Goal: Task Accomplishment & Management: Use online tool/utility

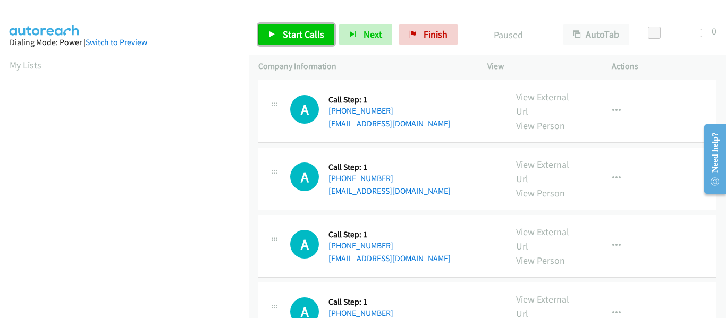
click at [266, 33] on link "Start Calls" at bounding box center [296, 34] width 76 height 21
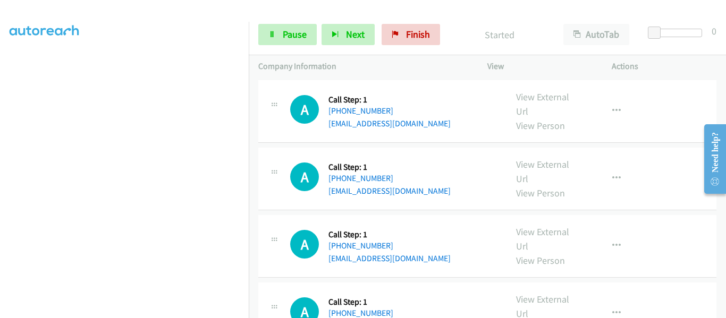
scroll to position [277, 0]
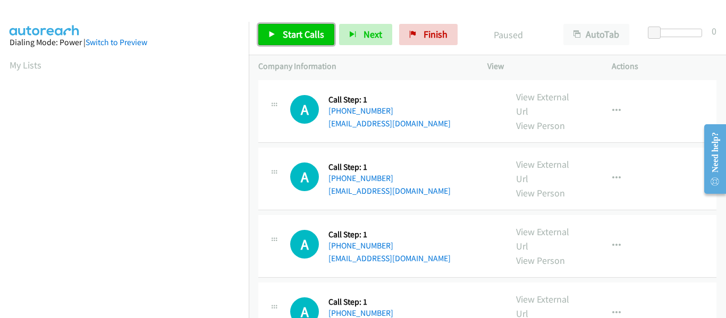
click at [271, 31] on icon at bounding box center [271, 34] width 7 height 7
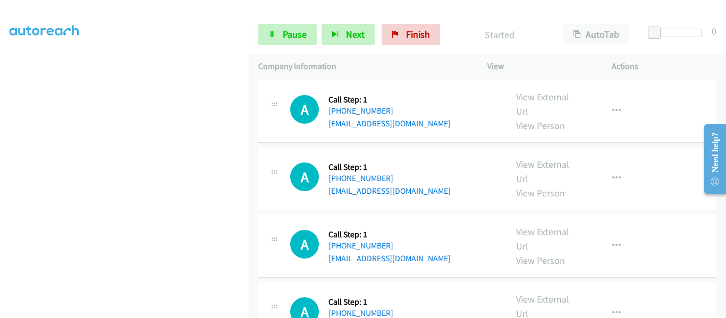
scroll to position [277, 0]
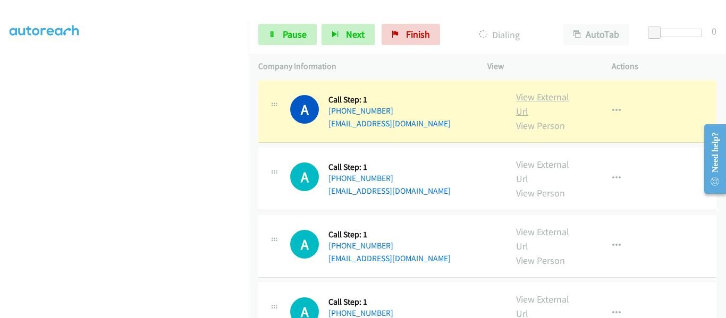
click at [536, 98] on link "View External Url" at bounding box center [542, 104] width 53 height 27
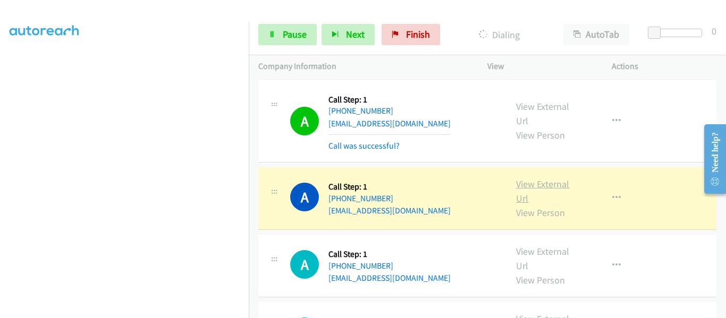
click at [554, 186] on link "View External Url" at bounding box center [542, 191] width 53 height 27
click at [612, 197] on icon "button" at bounding box center [616, 198] width 8 height 8
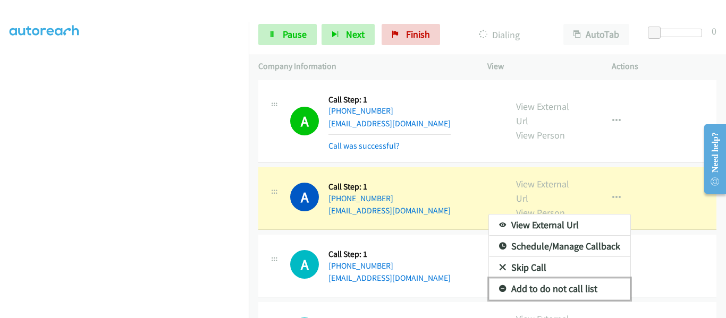
click at [563, 289] on link "Add to do not call list" at bounding box center [559, 288] width 141 height 21
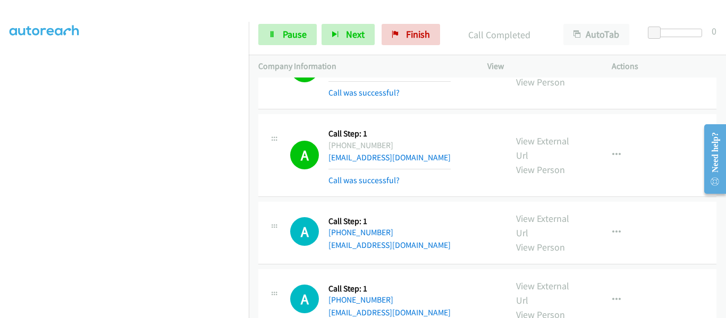
scroll to position [106, 0]
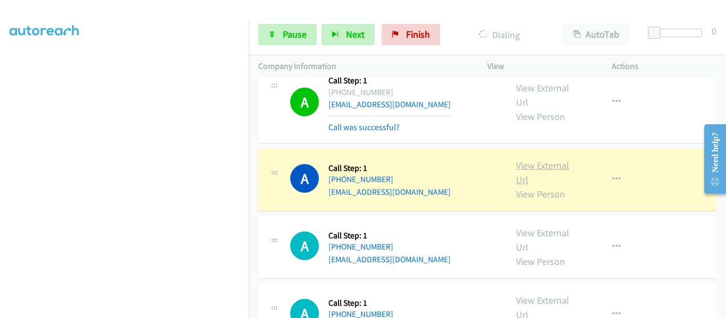
click at [530, 166] on link "View External Url" at bounding box center [542, 172] width 53 height 27
click at [612, 181] on icon "button" at bounding box center [616, 179] width 8 height 8
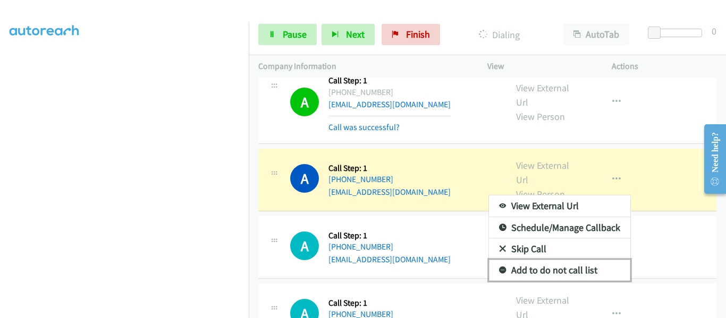
click at [572, 270] on link "Add to do not call list" at bounding box center [559, 270] width 141 height 21
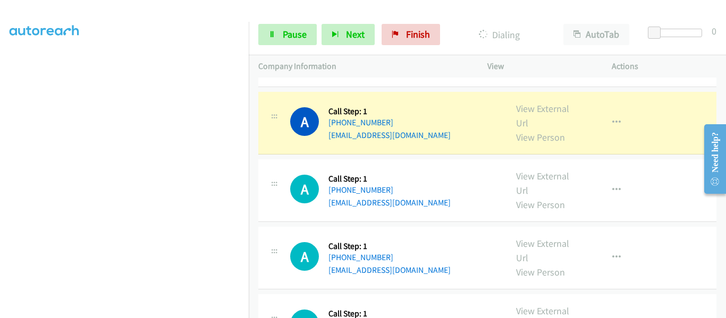
scroll to position [319, 0]
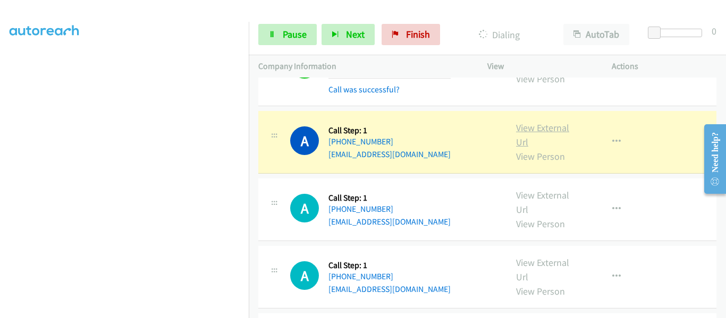
click at [525, 129] on link "View External Url" at bounding box center [542, 135] width 53 height 27
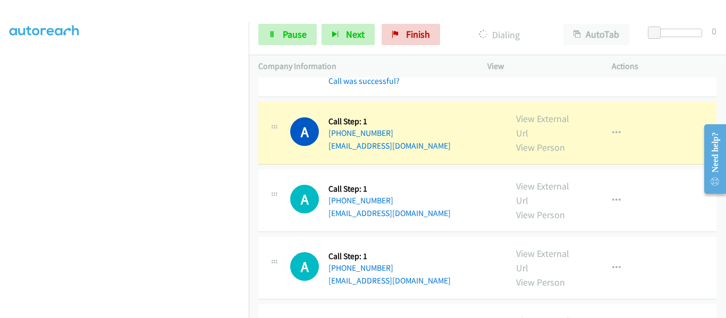
scroll to position [425, 0]
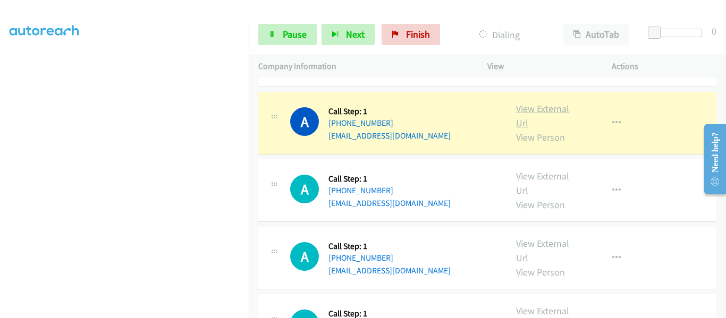
click at [541, 111] on link "View External Url" at bounding box center [542, 116] width 53 height 27
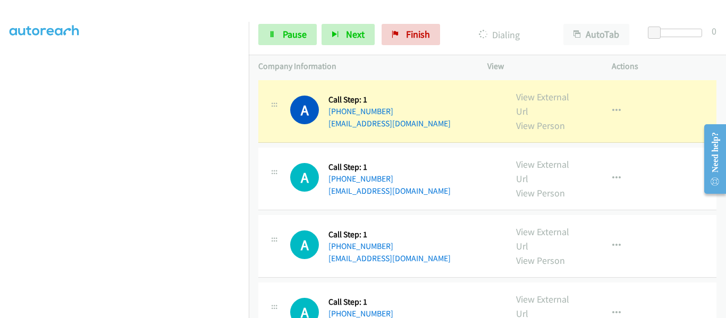
scroll to position [531, 0]
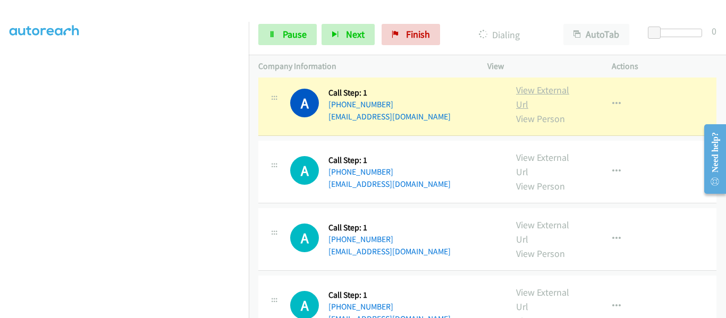
click at [536, 92] on link "View External Url" at bounding box center [542, 97] width 53 height 27
click at [532, 90] on link "View External Url" at bounding box center [542, 97] width 53 height 27
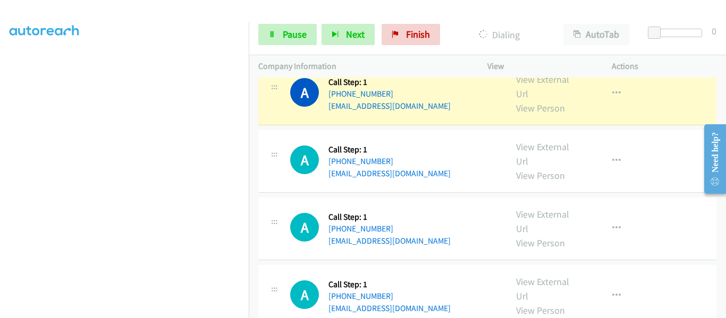
scroll to position [690, 0]
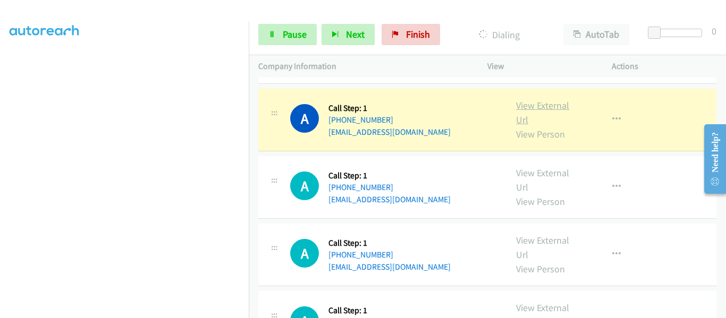
click at [530, 105] on link "View External Url" at bounding box center [542, 112] width 53 height 27
click at [282, 33] on link "Pause" at bounding box center [287, 34] width 58 height 21
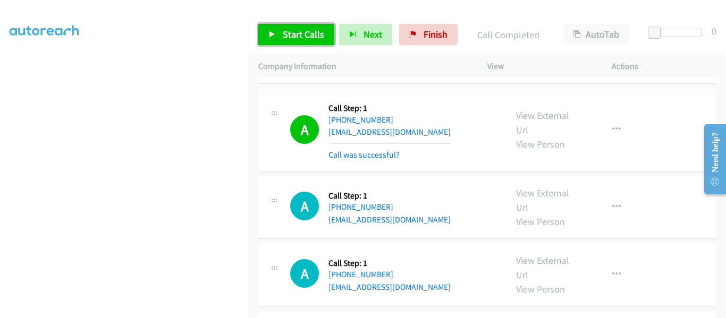
click at [265, 31] on link "Start Calls" at bounding box center [296, 34] width 76 height 21
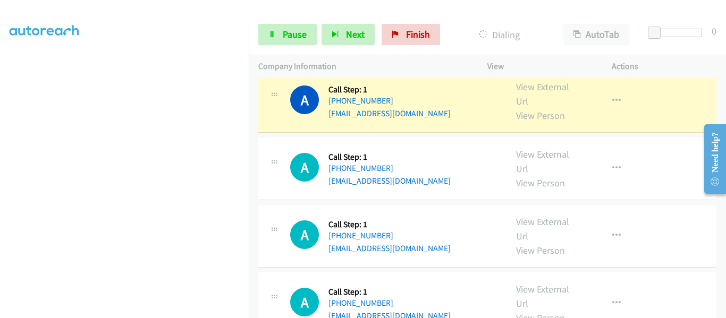
scroll to position [744, 0]
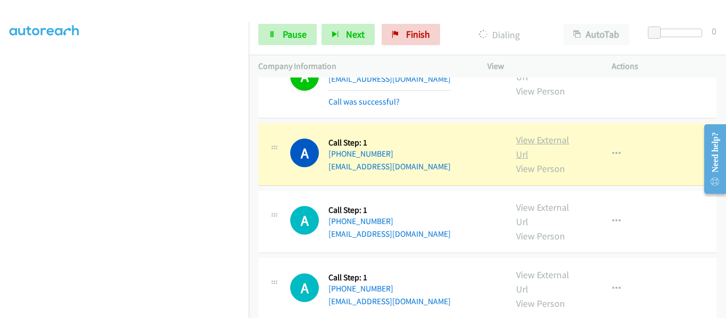
click at [535, 140] on link "View External Url" at bounding box center [542, 147] width 53 height 27
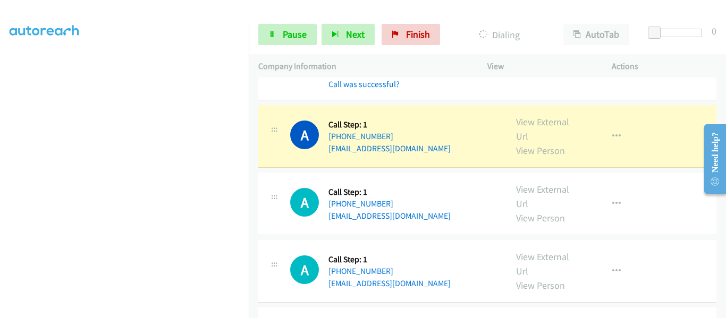
scroll to position [850, 0]
click at [522, 123] on link "View External Url" at bounding box center [542, 128] width 53 height 27
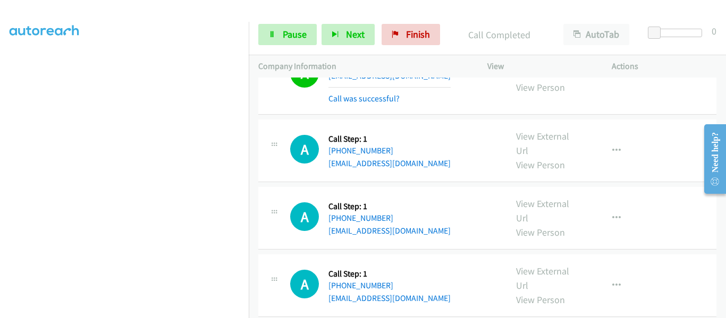
scroll to position [956, 0]
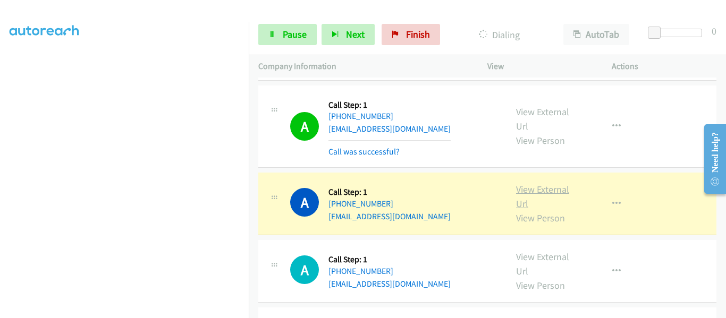
click at [526, 187] on link "View External Url" at bounding box center [542, 196] width 53 height 27
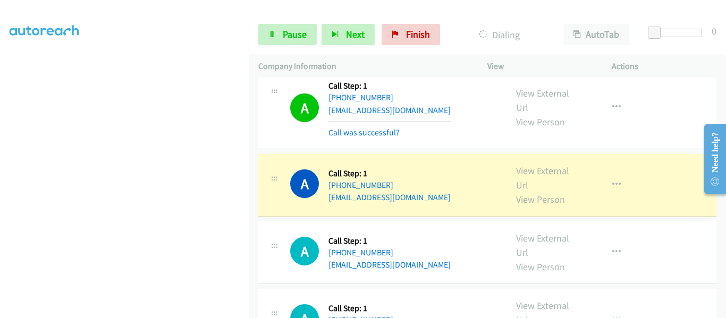
scroll to position [1115, 0]
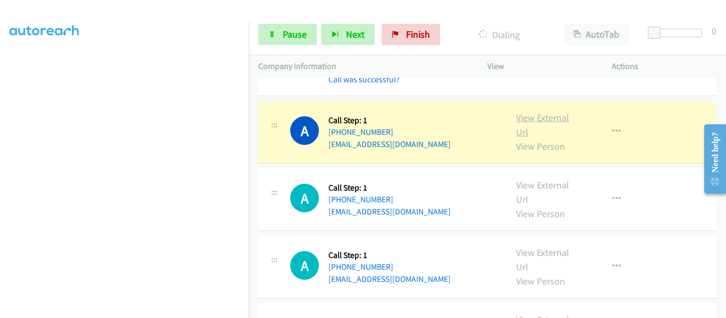
click at [528, 117] on link "View External Url" at bounding box center [542, 125] width 53 height 27
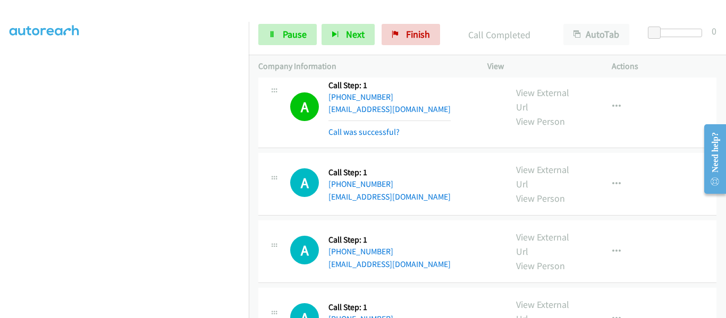
scroll to position [1169, 0]
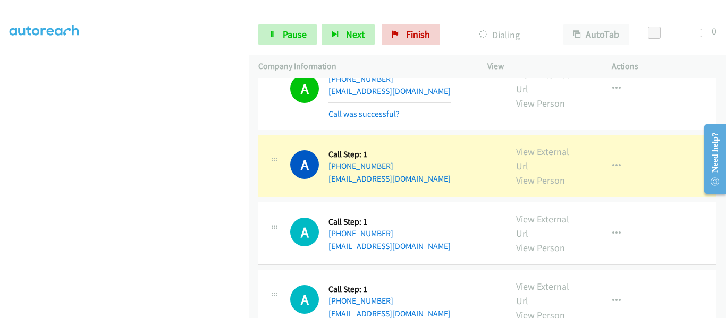
click at [538, 153] on link "View External Url" at bounding box center [542, 159] width 53 height 27
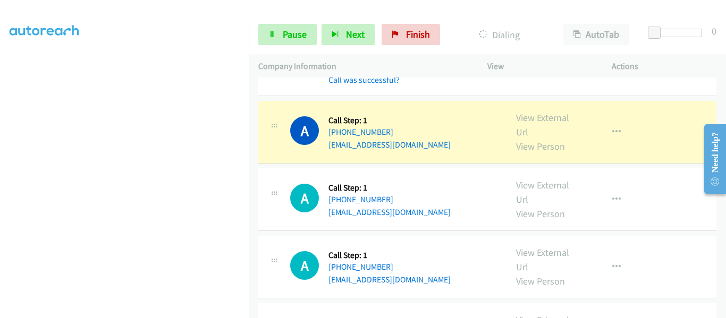
scroll to position [1222, 0]
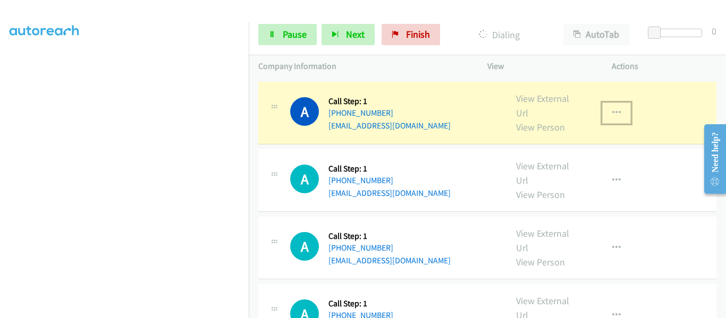
click at [612, 112] on icon "button" at bounding box center [616, 113] width 8 height 8
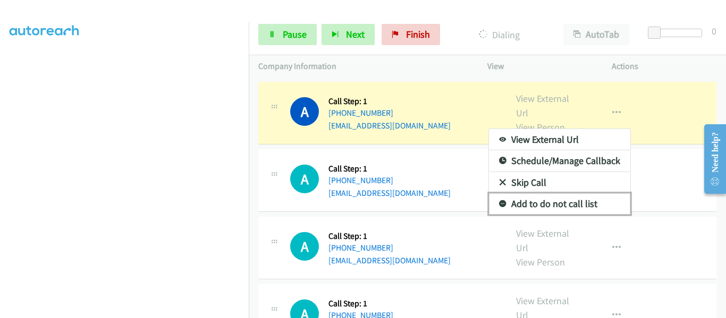
click at [568, 206] on link "Add to do not call list" at bounding box center [559, 203] width 141 height 21
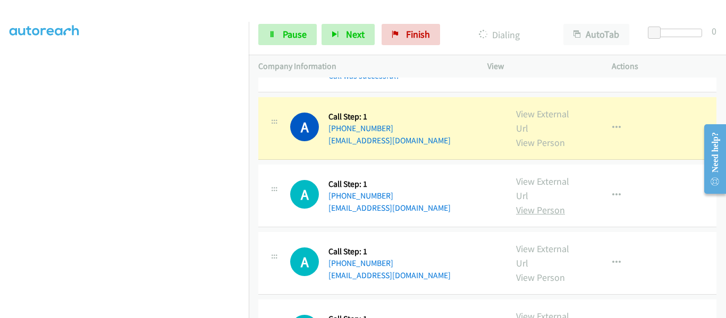
scroll to position [1275, 0]
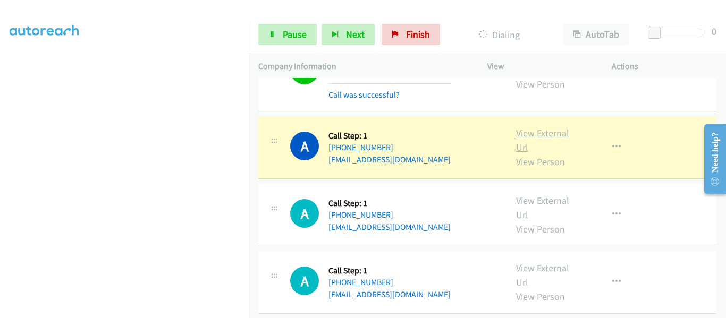
click at [537, 136] on link "View External Url" at bounding box center [542, 140] width 53 height 27
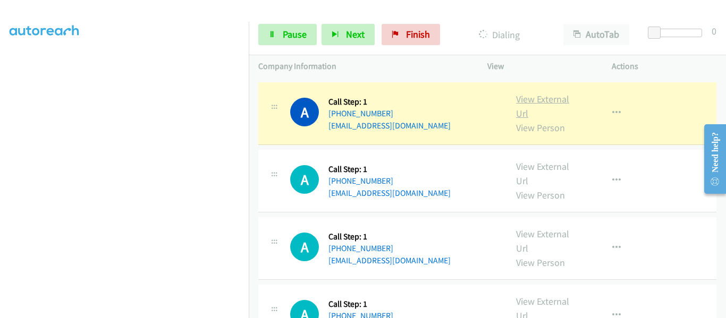
scroll to position [1328, 0]
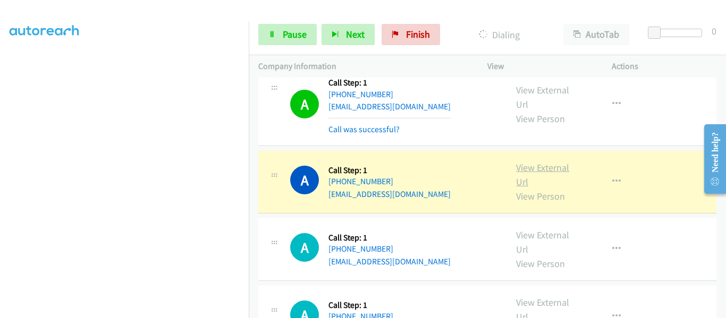
click at [533, 168] on link "View External Url" at bounding box center [542, 174] width 53 height 27
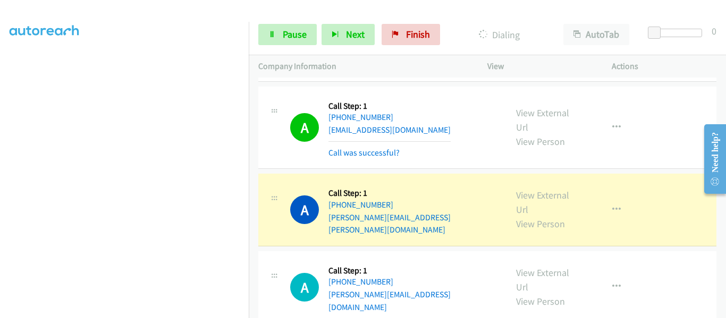
scroll to position [1593, 0]
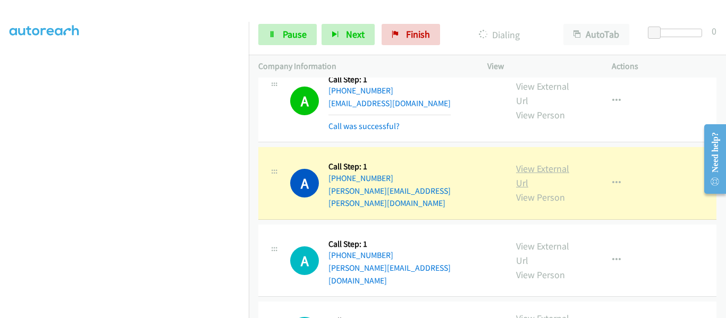
click at [537, 166] on link "View External Url" at bounding box center [542, 176] width 53 height 27
click at [612, 179] on icon "button" at bounding box center [616, 183] width 8 height 8
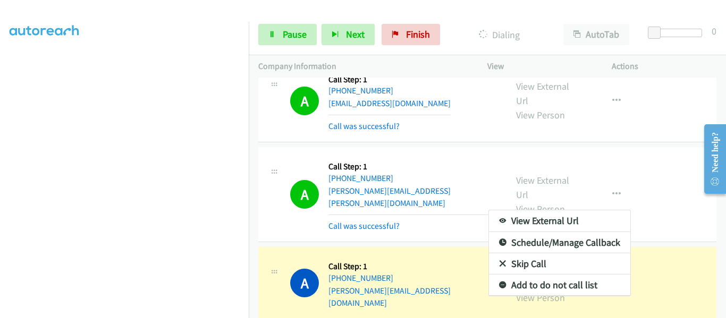
click at [658, 162] on div at bounding box center [363, 159] width 726 height 318
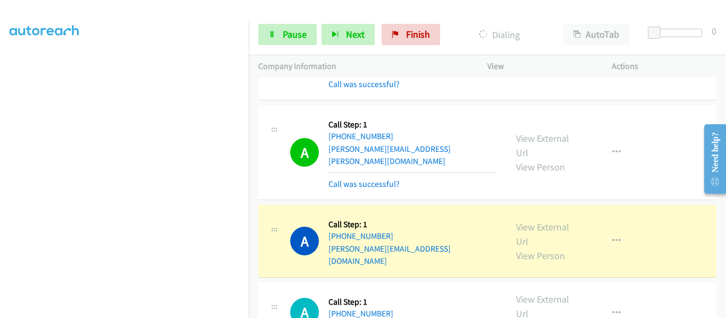
scroll to position [1700, 0]
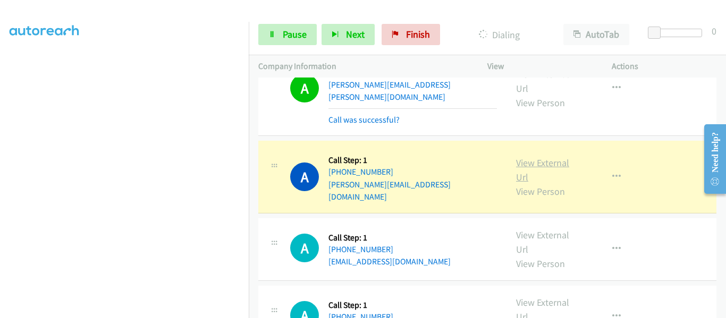
click at [538, 157] on link "View External Url" at bounding box center [542, 170] width 53 height 27
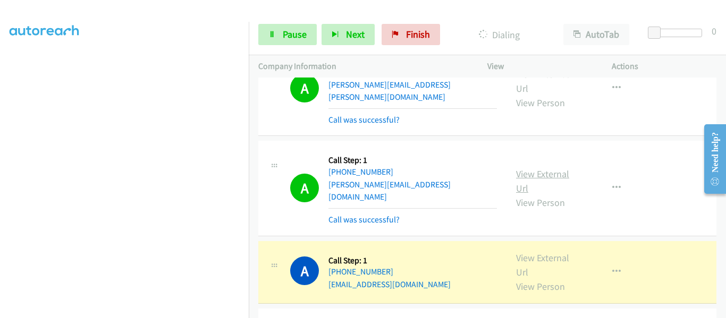
scroll to position [1753, 0]
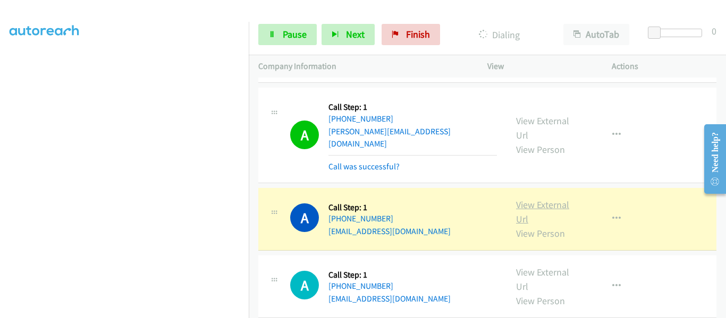
click at [546, 199] on link "View External Url" at bounding box center [542, 212] width 53 height 27
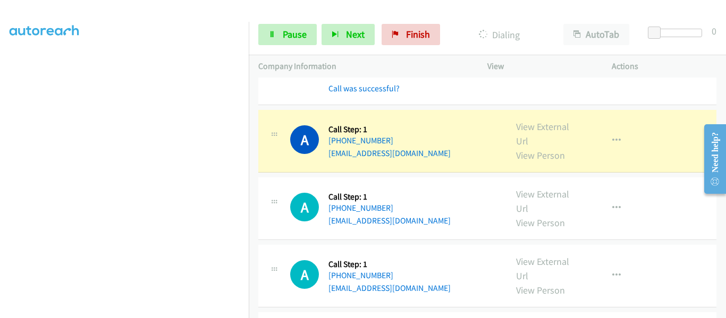
scroll to position [1859, 0]
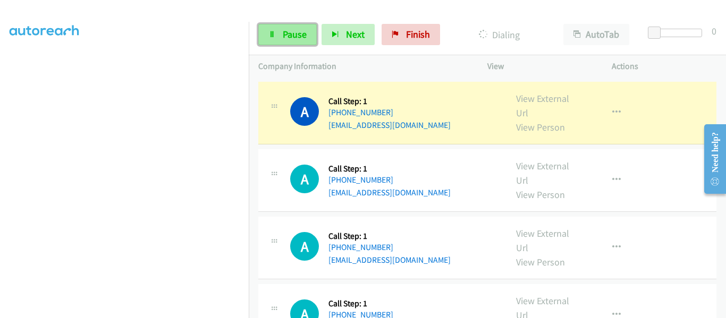
click at [283, 36] on span "Pause" at bounding box center [295, 34] width 24 height 12
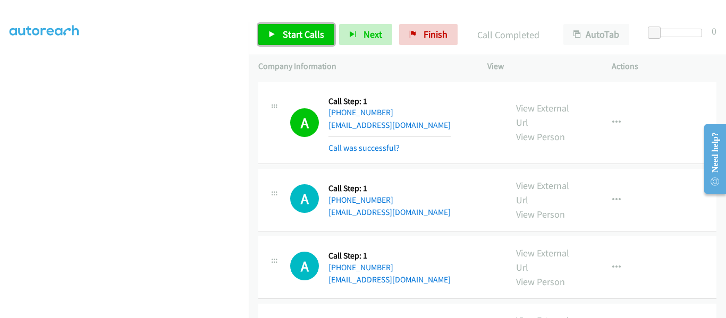
click at [273, 33] on icon at bounding box center [271, 34] width 7 height 7
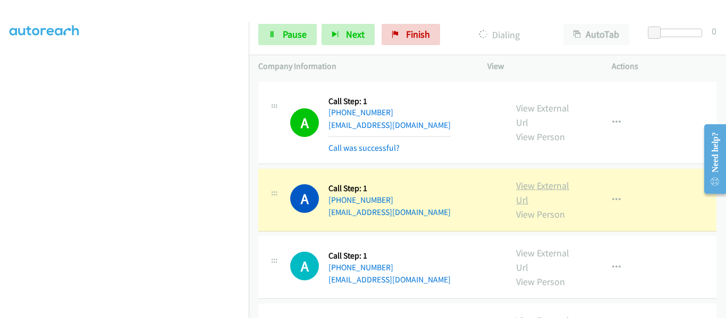
click at [550, 180] on link "View External Url" at bounding box center [542, 193] width 53 height 27
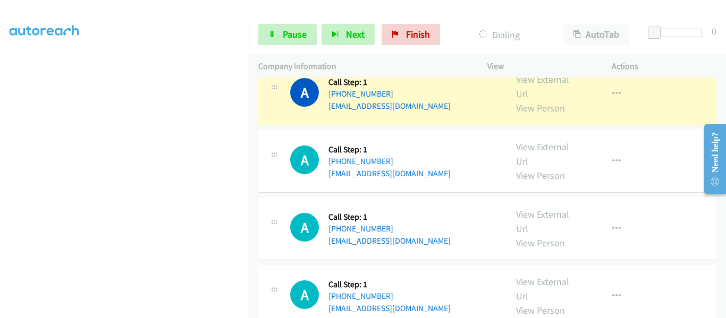
scroll to position [1976, 0]
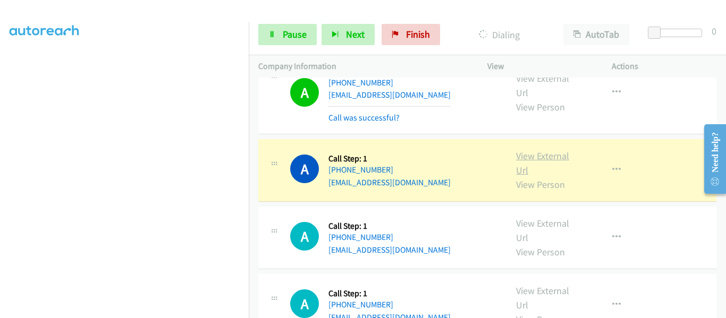
click at [534, 150] on link "View External Url" at bounding box center [542, 163] width 53 height 27
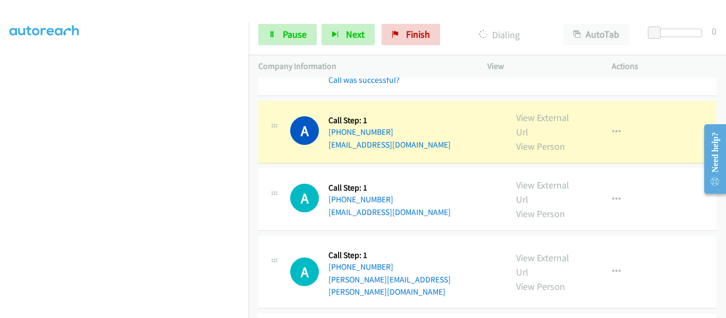
scroll to position [2083, 0]
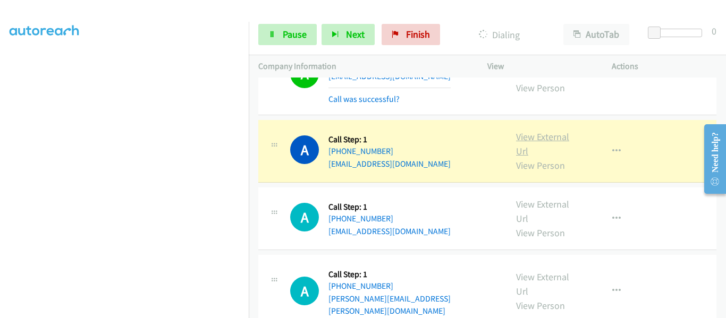
click at [530, 131] on link "View External Url" at bounding box center [542, 144] width 53 height 27
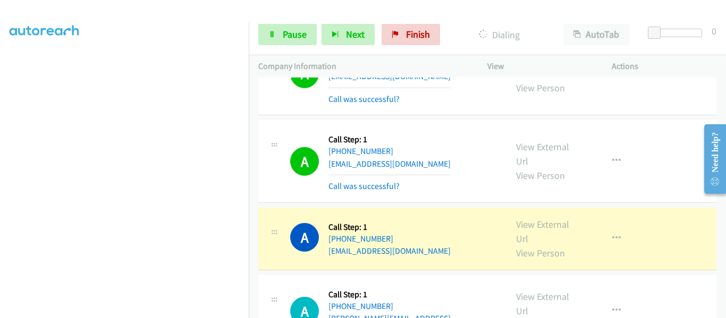
scroll to position [2136, 0]
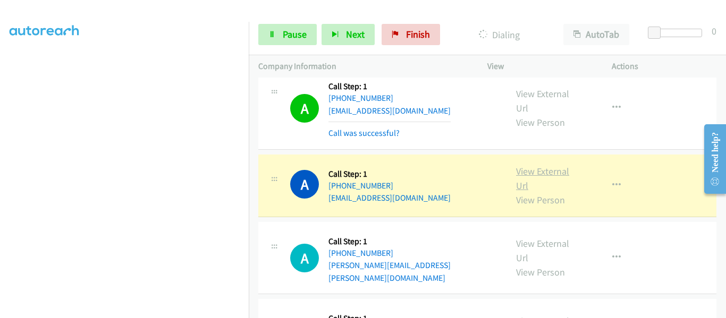
click at [528, 165] on link "View External Url" at bounding box center [542, 178] width 53 height 27
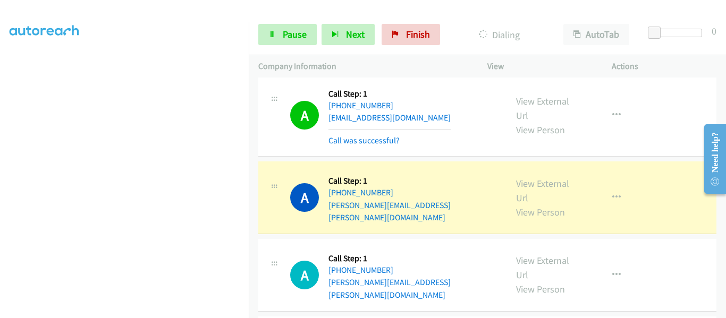
scroll to position [2242, 0]
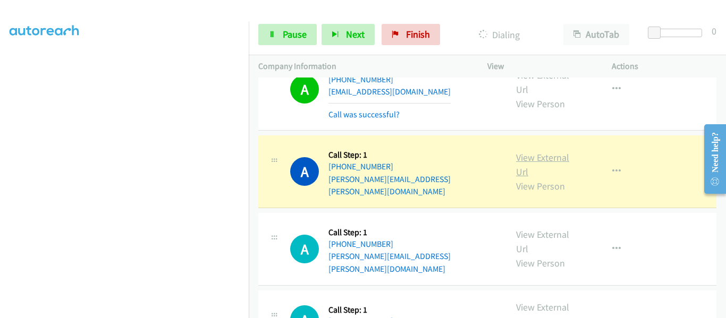
click at [524, 151] on link "View External Url" at bounding box center [542, 164] width 53 height 27
click at [612, 167] on icon "button" at bounding box center [616, 171] width 8 height 8
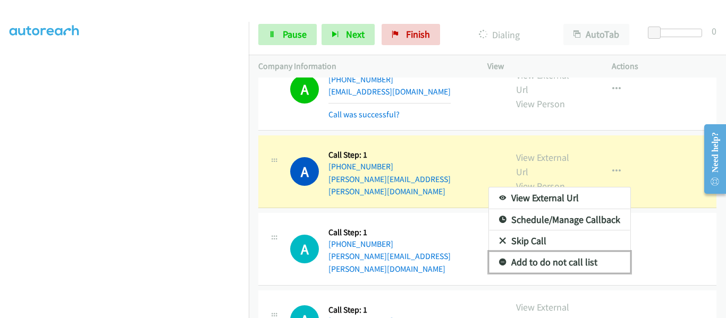
click at [565, 252] on link "Add to do not call list" at bounding box center [559, 262] width 141 height 21
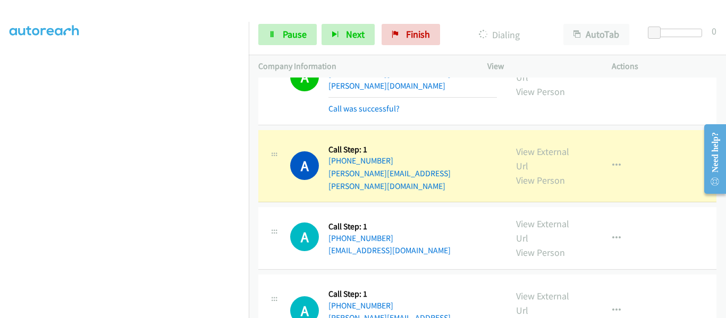
scroll to position [2348, 0]
click at [529, 145] on link "View External Url" at bounding box center [542, 158] width 53 height 27
click at [280, 35] on link "Pause" at bounding box center [287, 34] width 58 height 21
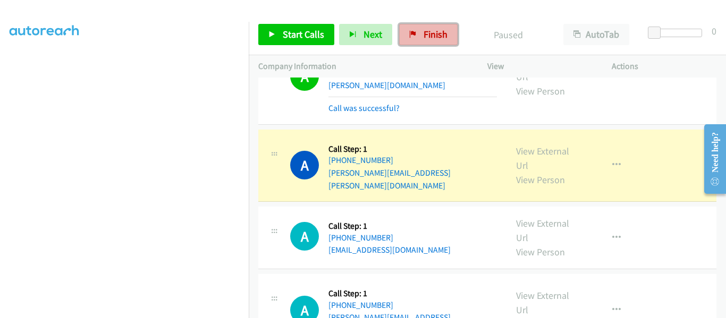
click at [422, 40] on link "Finish" at bounding box center [428, 34] width 58 height 21
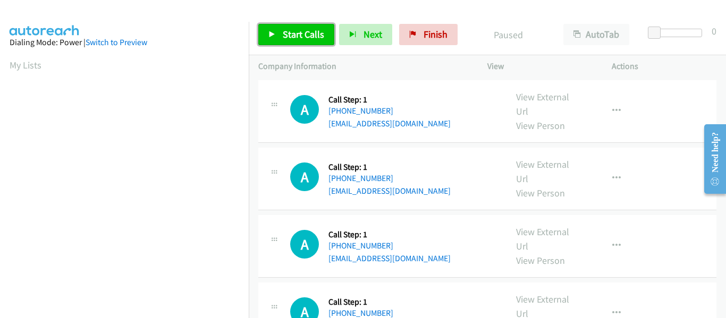
click at [266, 29] on link "Start Calls" at bounding box center [296, 34] width 76 height 21
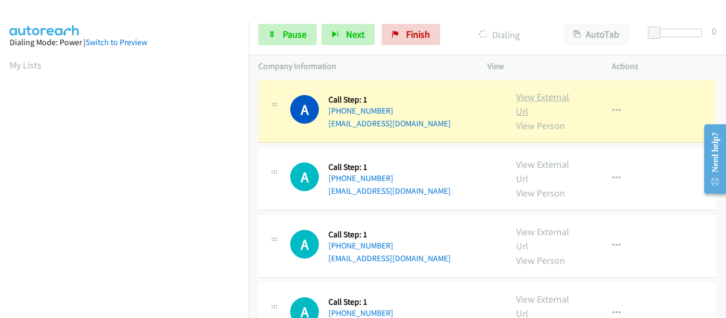
click at [538, 100] on link "View External Url" at bounding box center [542, 104] width 53 height 27
click at [612, 111] on icon "button" at bounding box center [616, 111] width 8 height 8
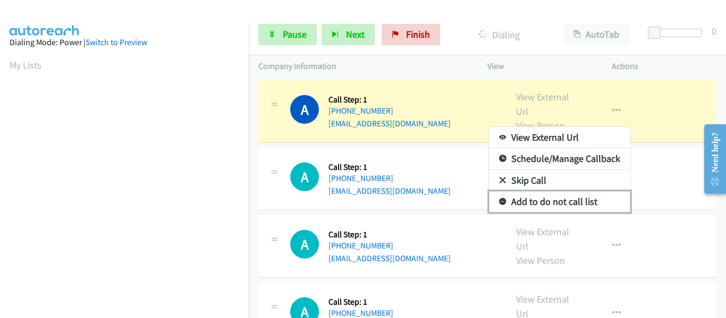
click at [581, 201] on link "Add to do not call list" at bounding box center [559, 201] width 141 height 21
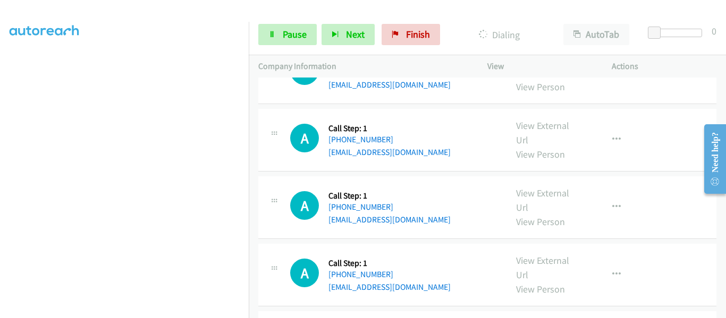
scroll to position [53, 0]
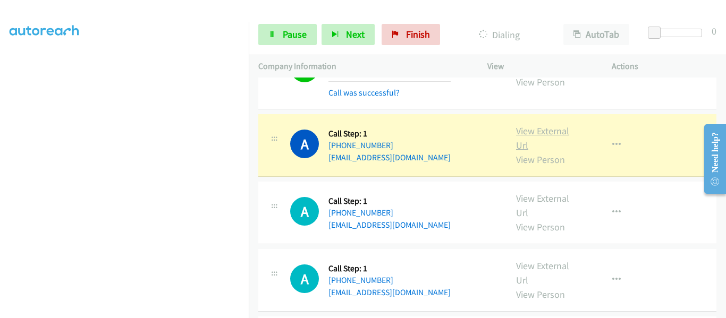
click at [540, 134] on link "View External Url" at bounding box center [542, 138] width 53 height 27
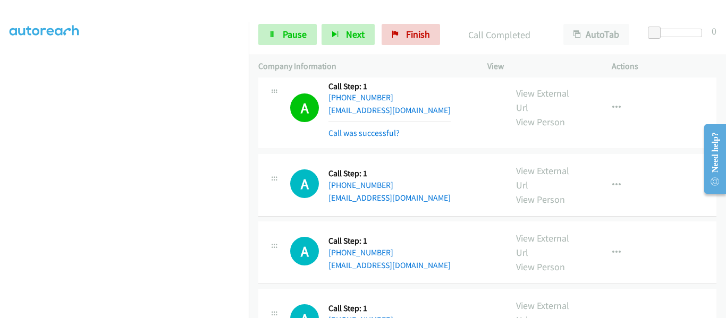
scroll to position [212, 0]
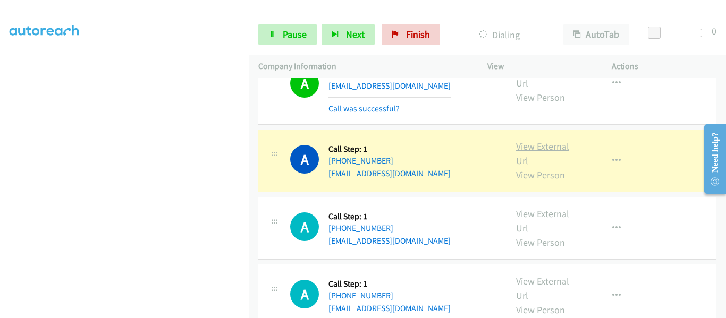
click at [549, 149] on link "View External Url" at bounding box center [542, 153] width 53 height 27
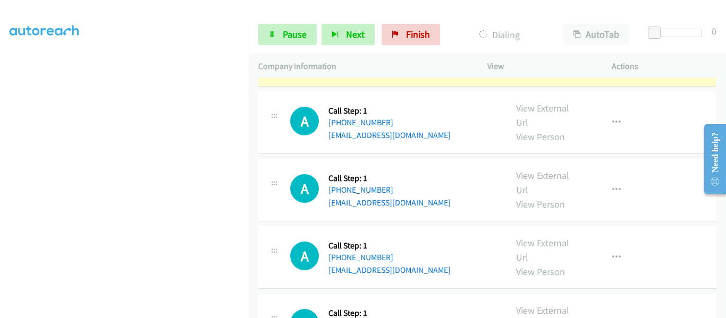
scroll to position [319, 0]
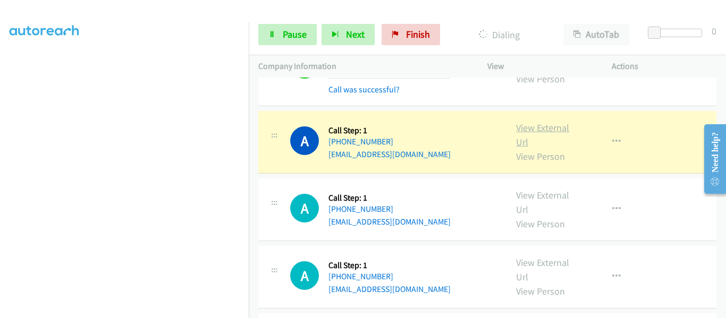
click at [538, 127] on link "View External Url" at bounding box center [542, 135] width 53 height 27
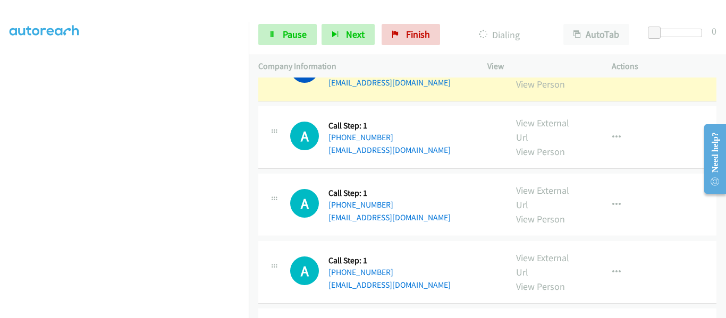
scroll to position [490, 0]
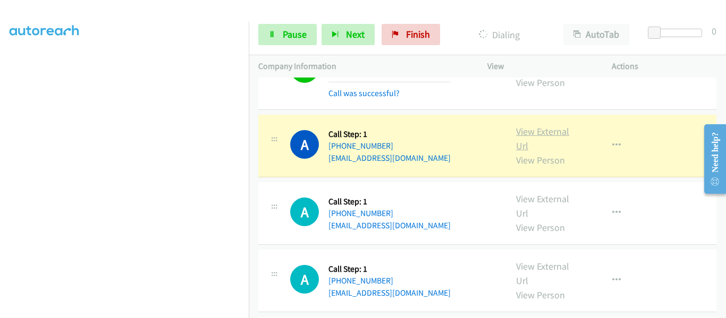
click at [535, 132] on link "View External Url" at bounding box center [542, 138] width 53 height 27
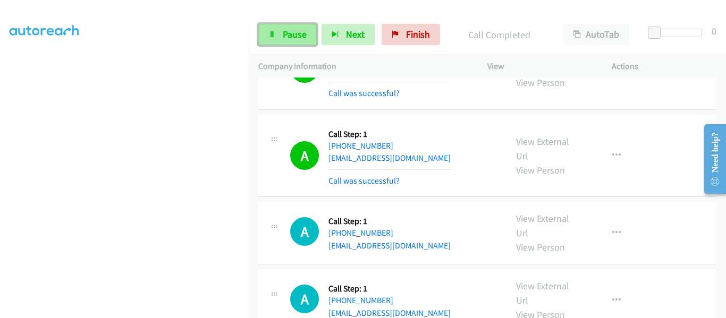
click at [283, 31] on span "Pause" at bounding box center [295, 34] width 24 height 12
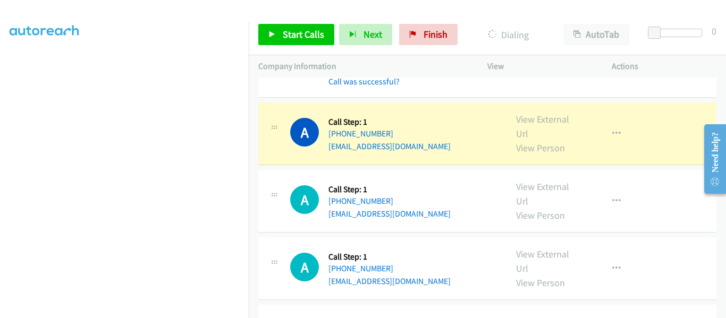
scroll to position [596, 0]
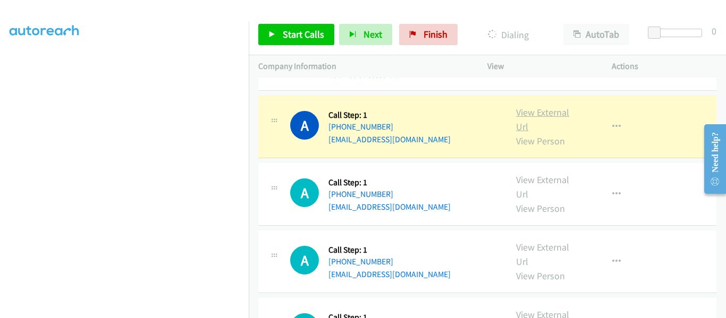
click at [536, 113] on link "View External Url" at bounding box center [542, 119] width 53 height 27
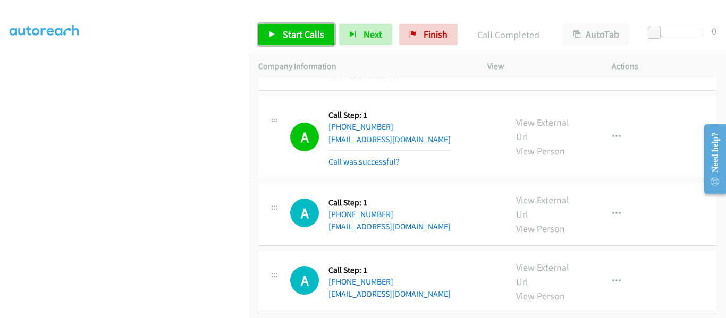
click at [266, 31] on link "Start Calls" at bounding box center [296, 34] width 76 height 21
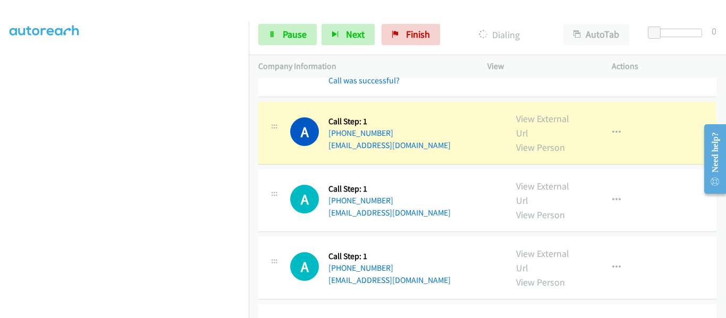
scroll to position [702, 0]
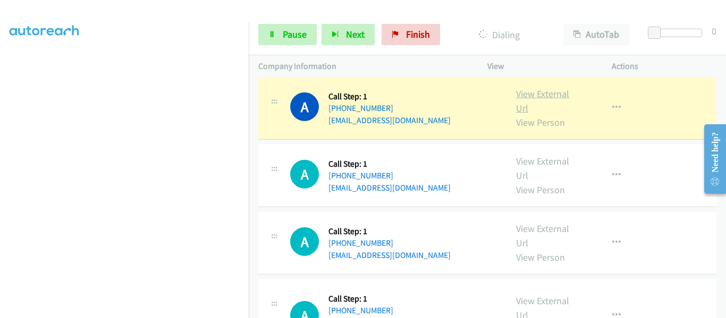
click at [539, 91] on link "View External Url" at bounding box center [542, 101] width 53 height 27
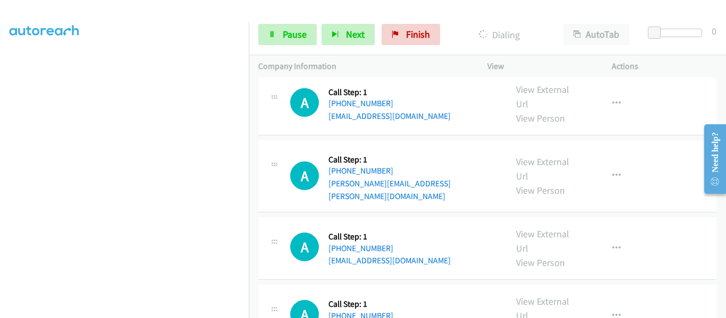
scroll to position [881, 0]
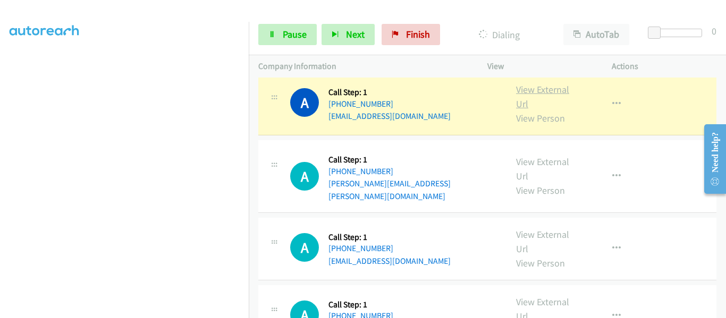
click at [538, 96] on link "View External Url" at bounding box center [542, 96] width 53 height 27
click at [526, 92] on link "View External Url" at bounding box center [542, 96] width 53 height 27
click at [283, 32] on span "Pause" at bounding box center [295, 34] width 24 height 12
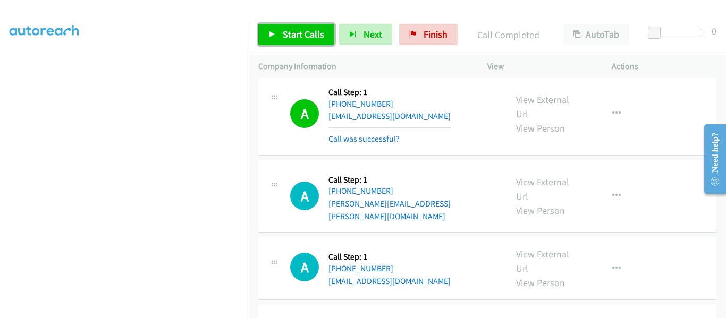
click at [272, 38] on link "Start Calls" at bounding box center [296, 34] width 76 height 21
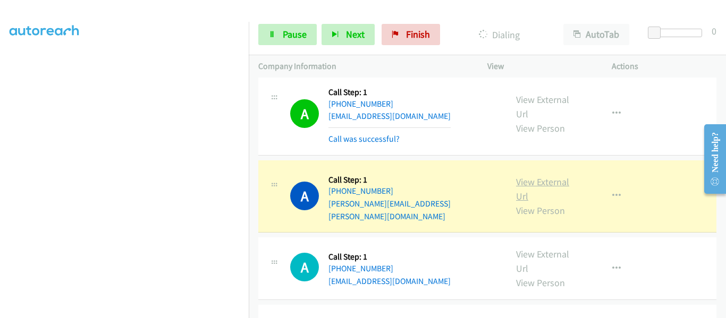
click at [544, 177] on link "View External Url" at bounding box center [542, 189] width 53 height 27
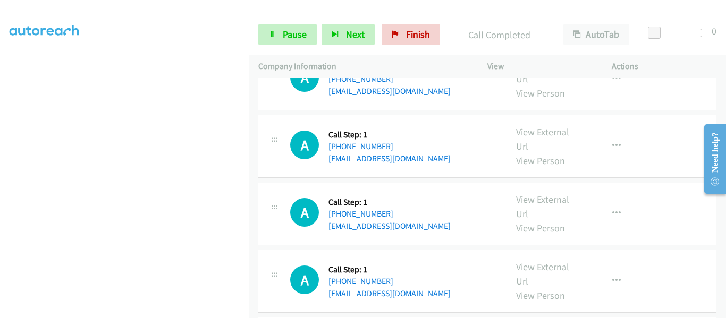
scroll to position [1041, 0]
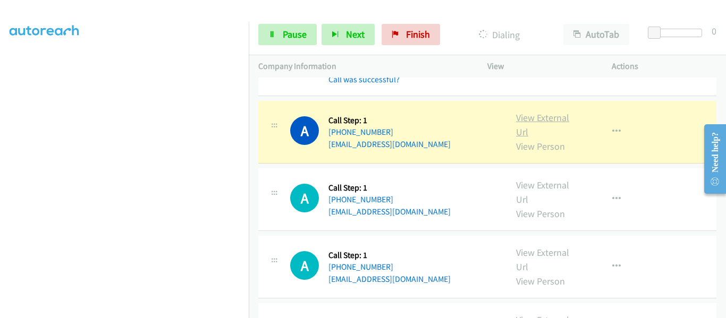
click at [527, 112] on link "View External Url" at bounding box center [542, 125] width 53 height 27
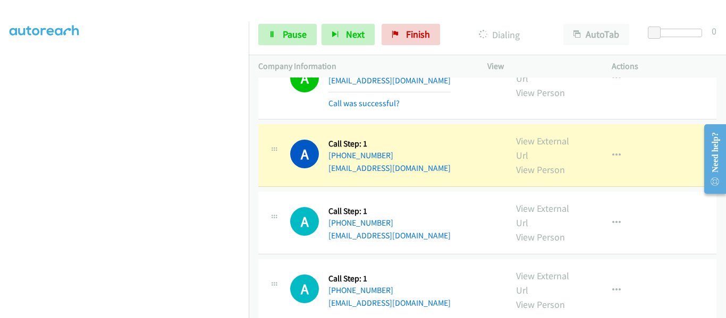
scroll to position [1147, 0]
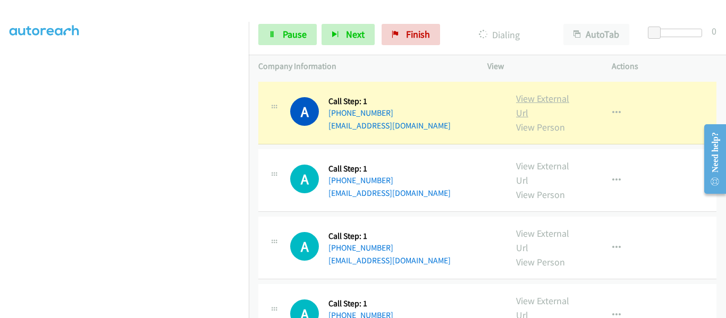
click at [533, 92] on link "View External Url" at bounding box center [542, 105] width 53 height 27
click at [540, 92] on link "View External Url" at bounding box center [542, 105] width 53 height 27
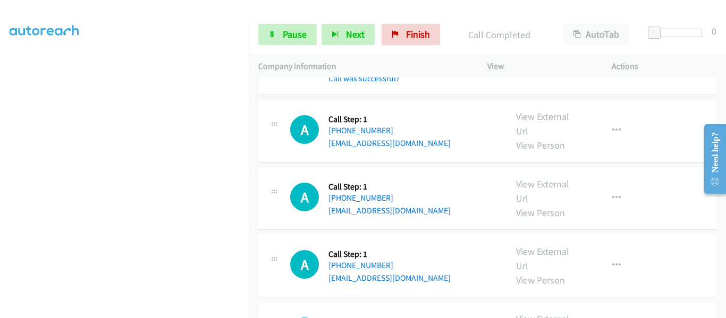
scroll to position [1306, 0]
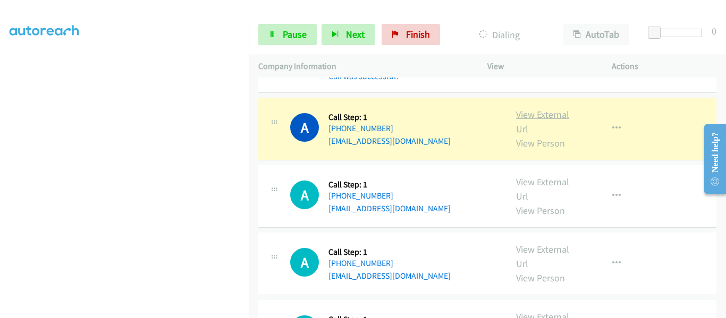
click at [532, 108] on link "View External Url" at bounding box center [542, 121] width 53 height 27
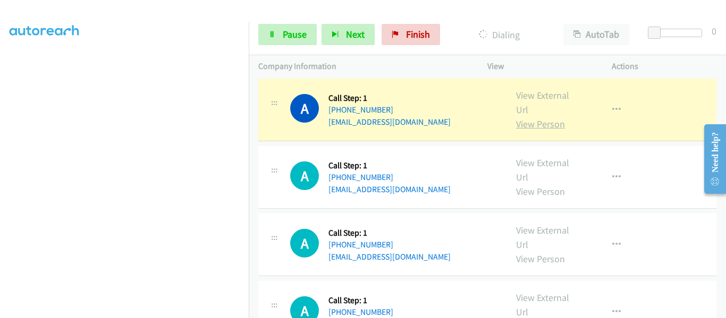
scroll to position [1359, 0]
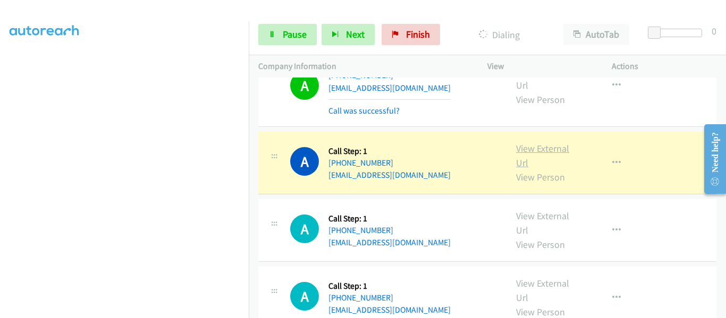
click at [540, 142] on link "View External Url" at bounding box center [542, 155] width 53 height 27
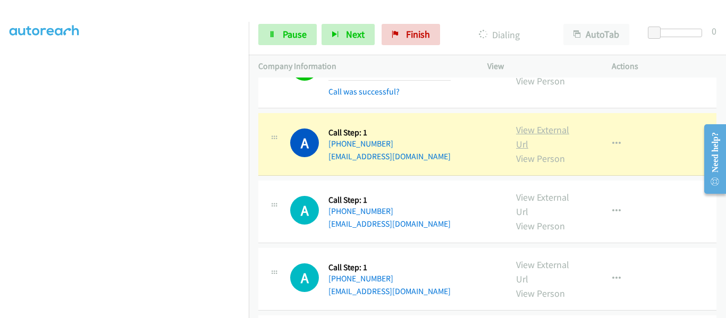
click at [528, 124] on link "View External Url" at bounding box center [542, 137] width 53 height 27
click at [278, 37] on link "Pause" at bounding box center [287, 34] width 58 height 21
